Goal: Transaction & Acquisition: Purchase product/service

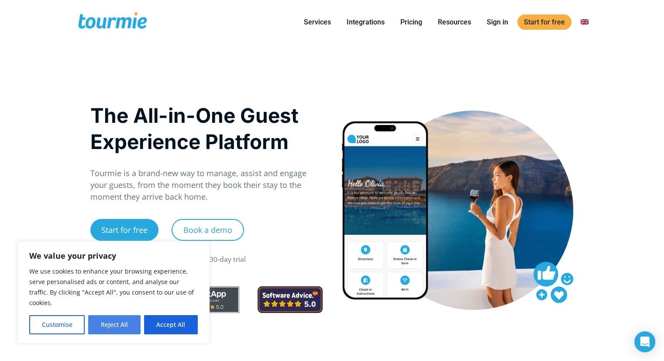
click at [124, 322] on button "Reject All" at bounding box center [114, 324] width 52 height 19
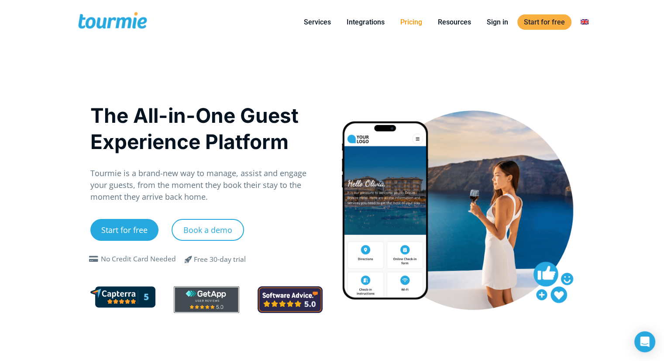
click at [408, 20] on link "Pricing" at bounding box center [411, 22] width 35 height 11
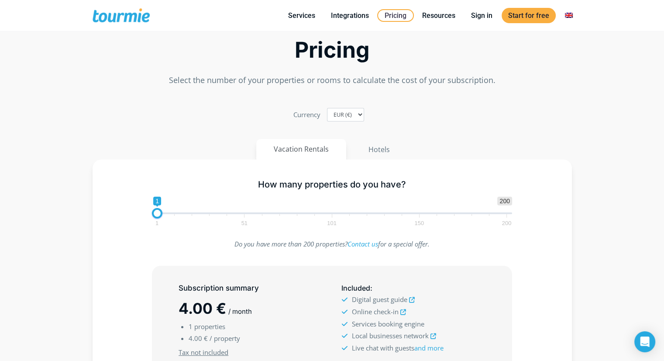
scroll to position [45, 0]
type input "20"
drag, startPoint x: 158, startPoint y: 213, endPoint x: 191, endPoint y: 210, distance: 33.8
click at [191, 210] on span at bounding box center [191, 212] width 10 height 10
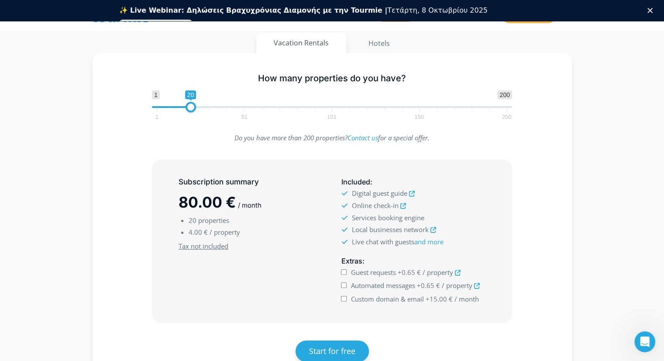
scroll to position [178, 0]
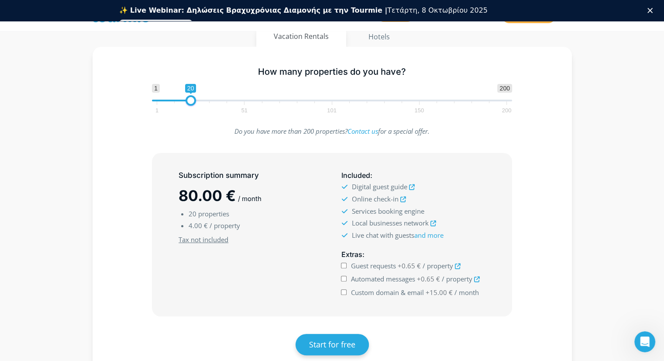
click at [343, 265] on input "Guest requests +0.65 € / property" at bounding box center [344, 265] width 6 height 6
checkbox input "true"
click at [344, 277] on input "Automated messages +0.65 € / property" at bounding box center [344, 278] width 6 height 6
checkbox input "false"
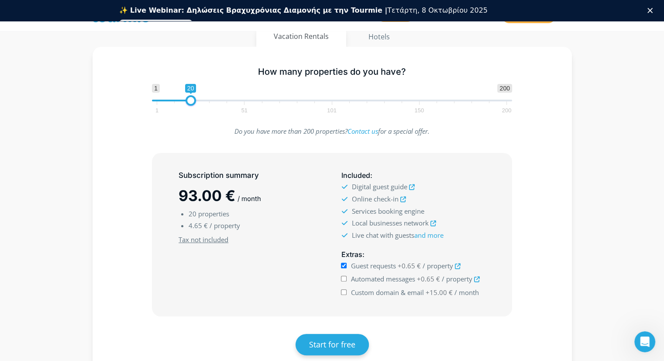
click at [343, 265] on input "Guest requests +0.65 € / property" at bounding box center [344, 265] width 6 height 6
checkbox input "false"
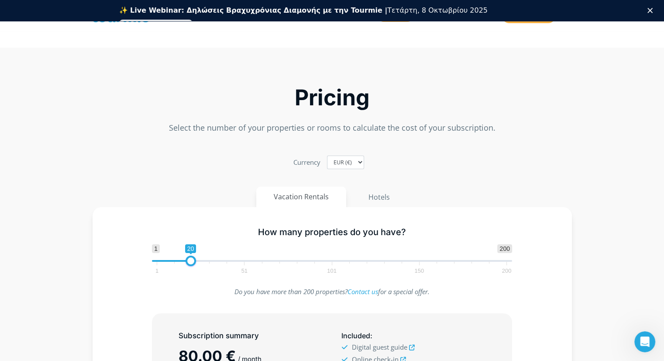
scroll to position [16, 0]
